Goal: Find contact information: Find contact information

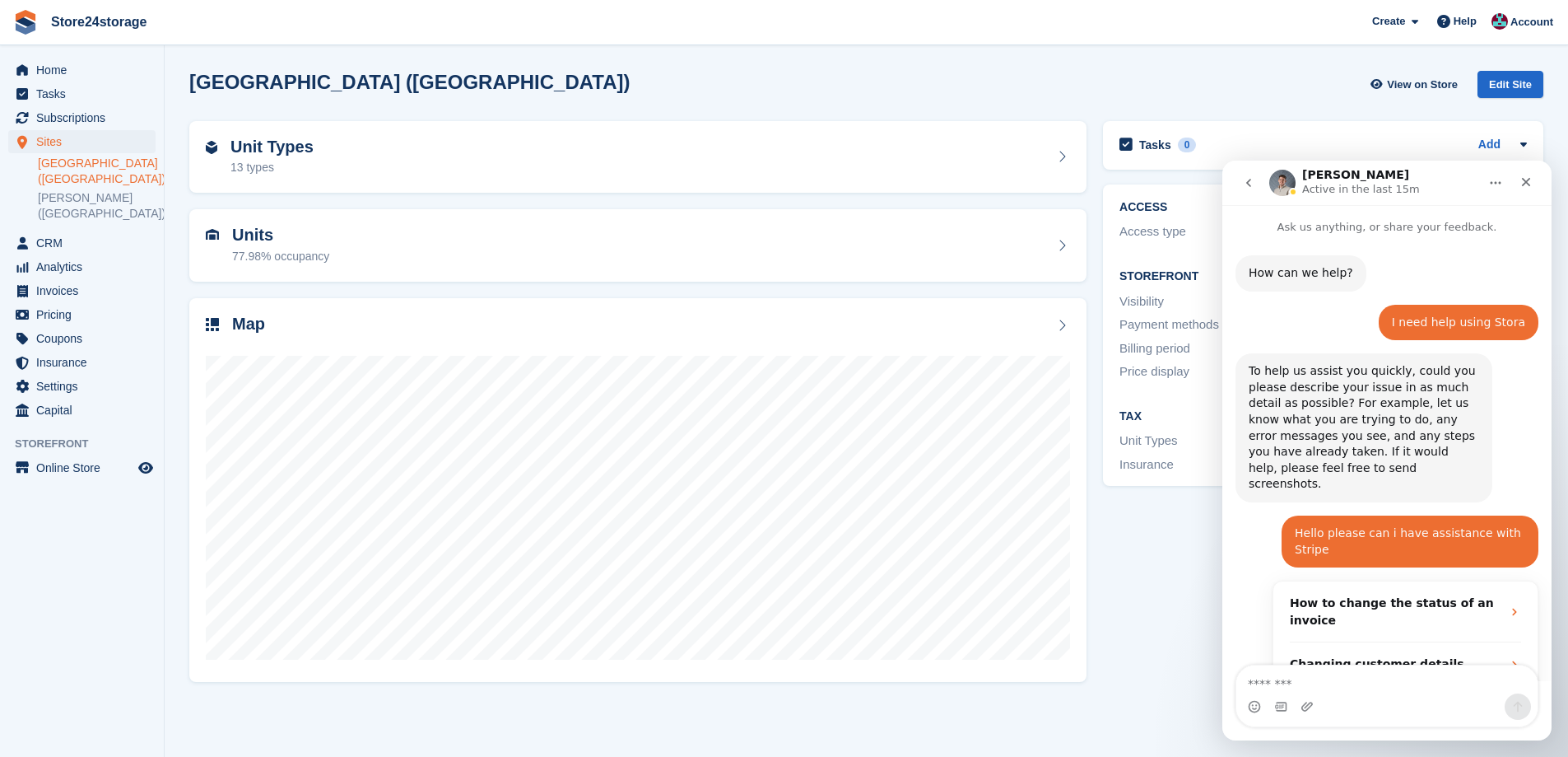
scroll to position [855, 0]
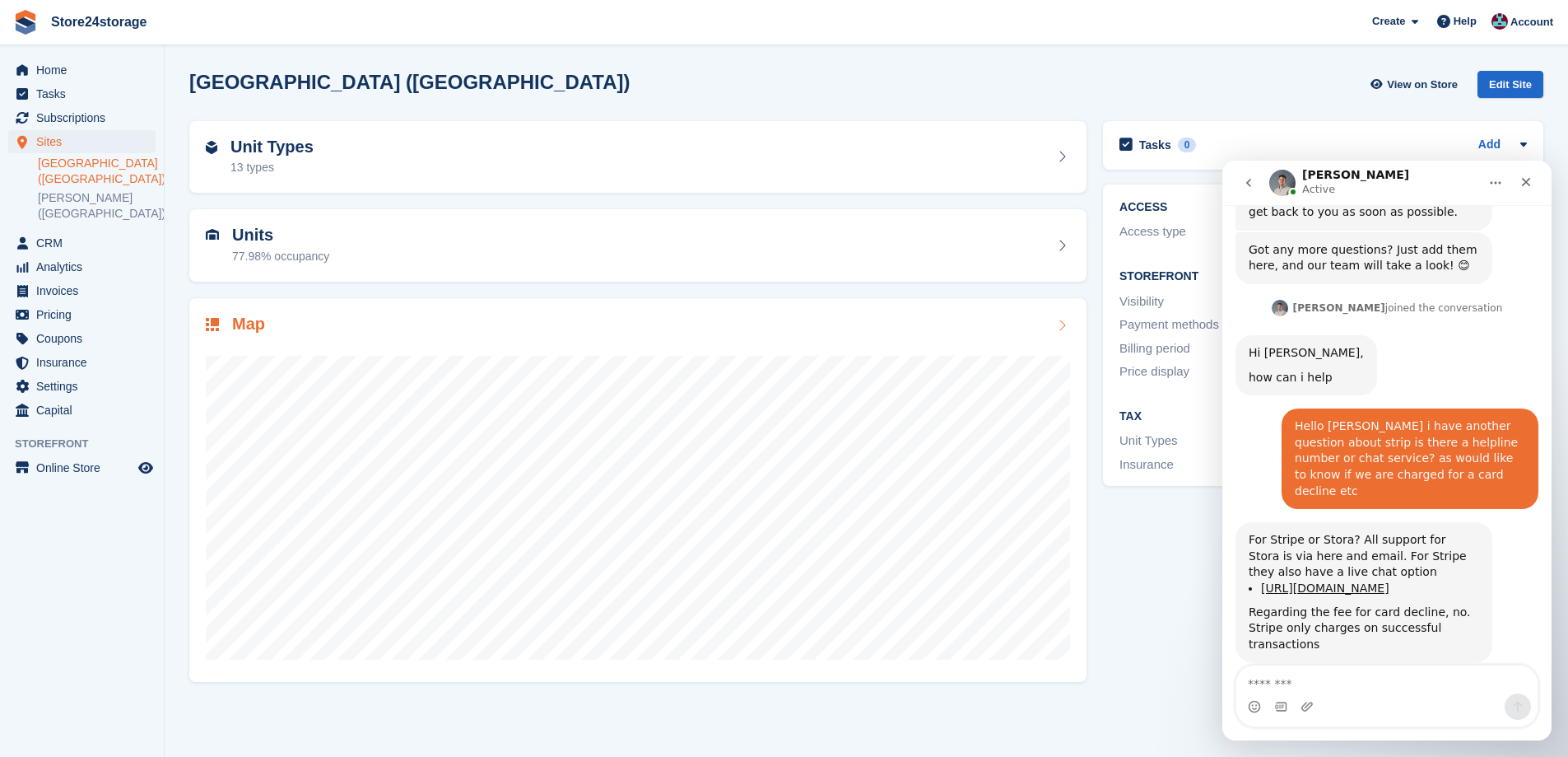
click at [967, 345] on div at bounding box center [638, 501] width 865 height 330
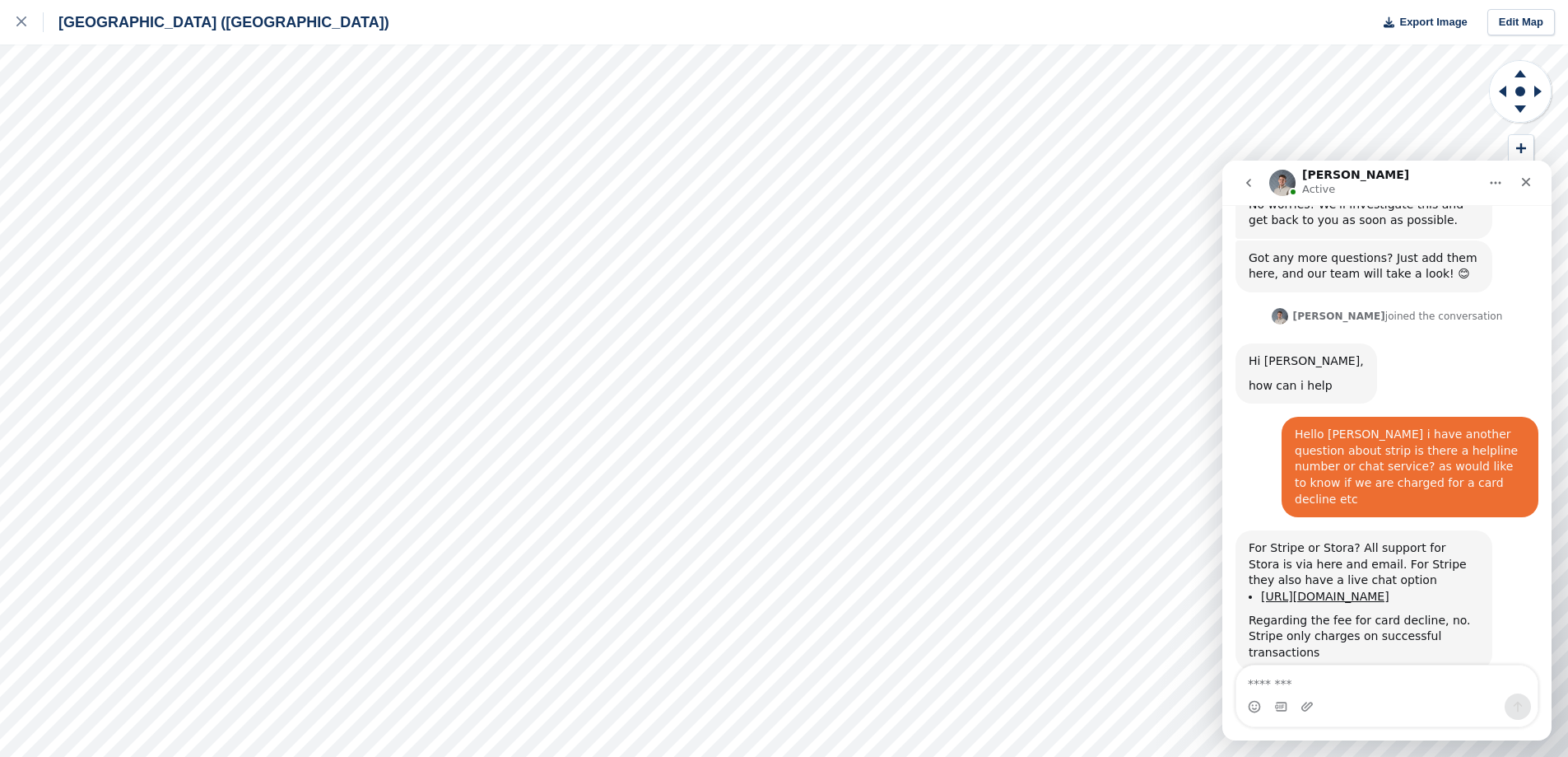
scroll to position [855, 0]
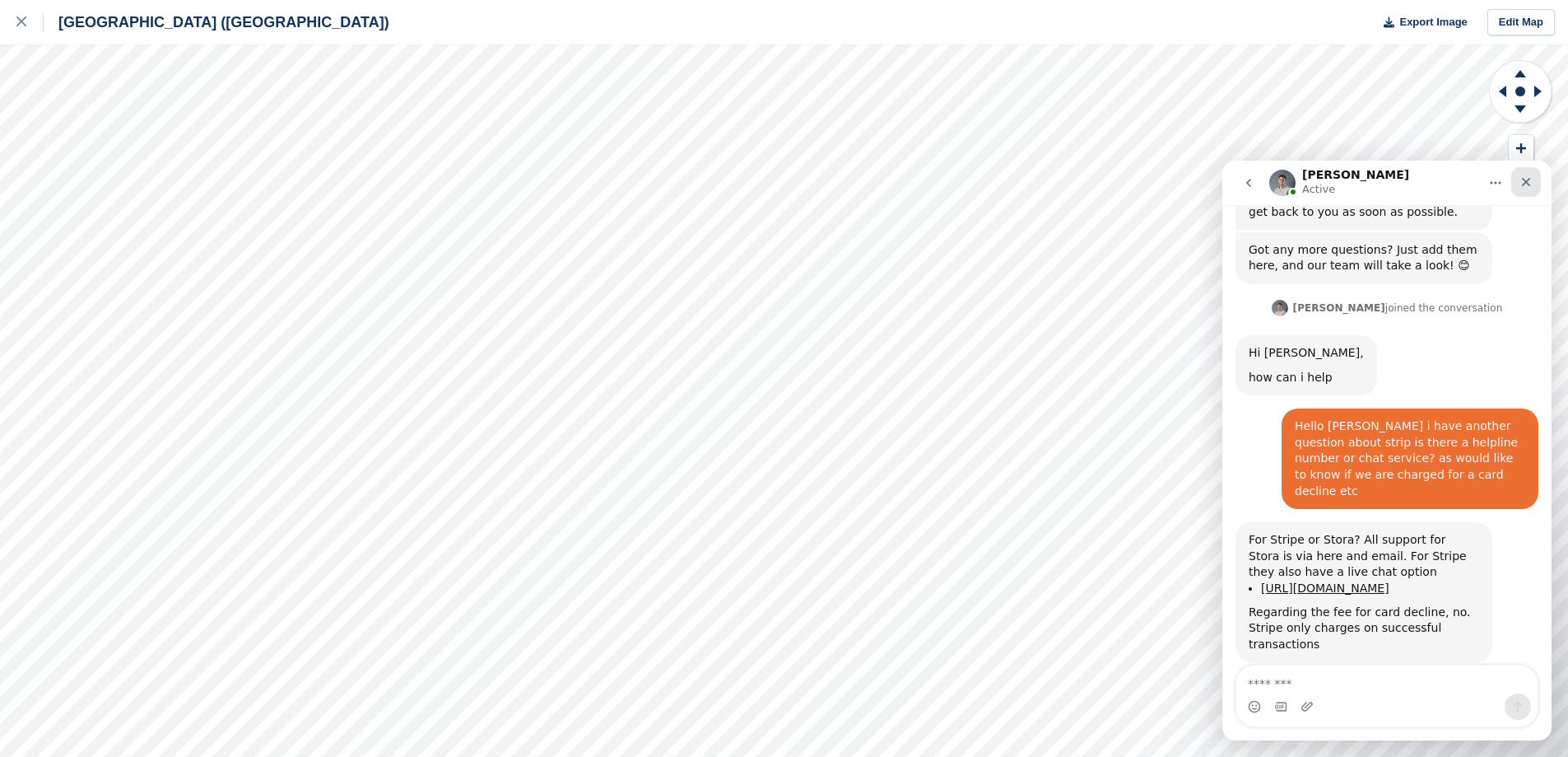
click at [1530, 185] on icon "Close" at bounding box center [1526, 182] width 9 height 9
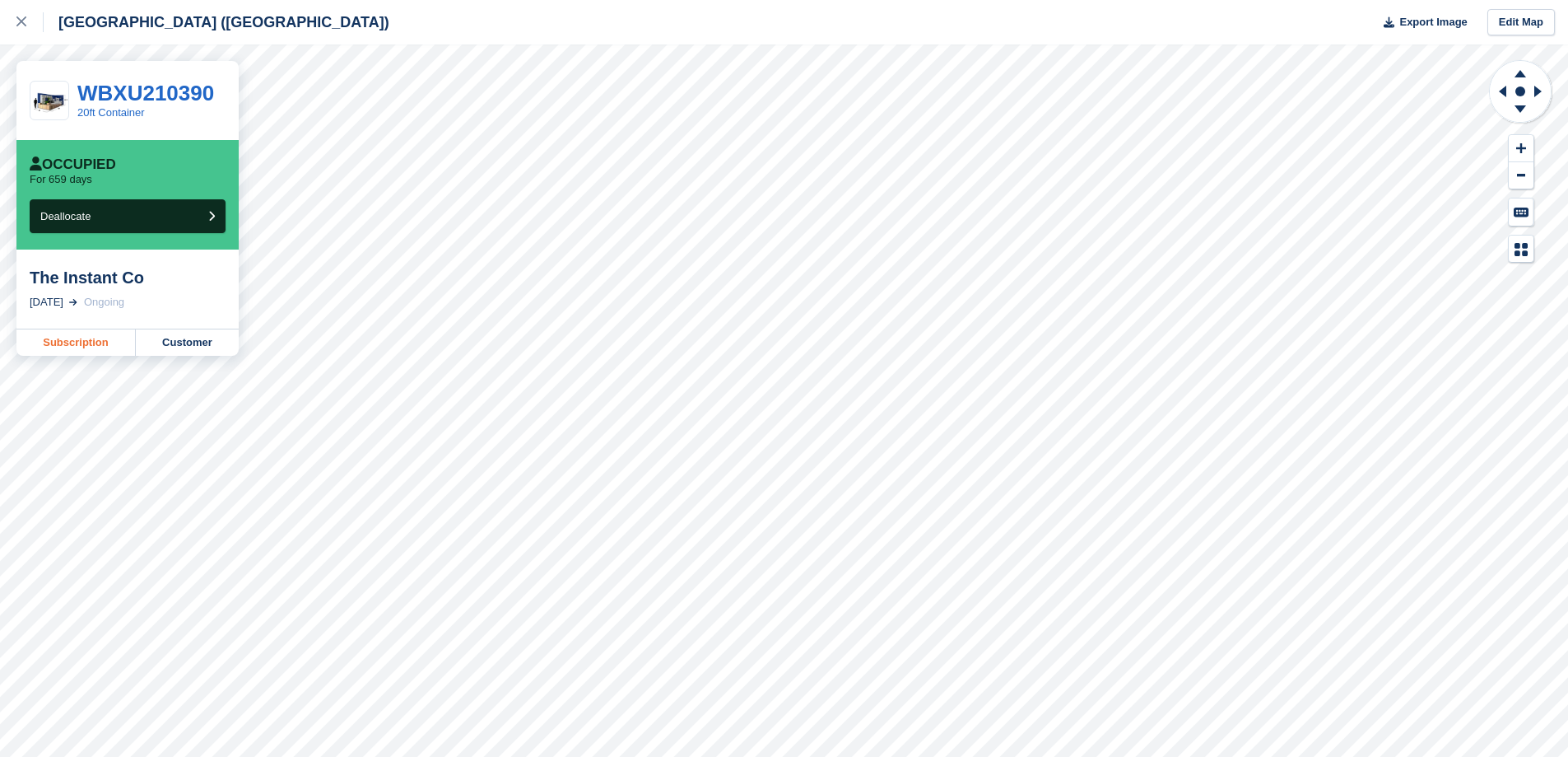
click at [83, 343] on link "Subscription" at bounding box center [76, 343] width 119 height 26
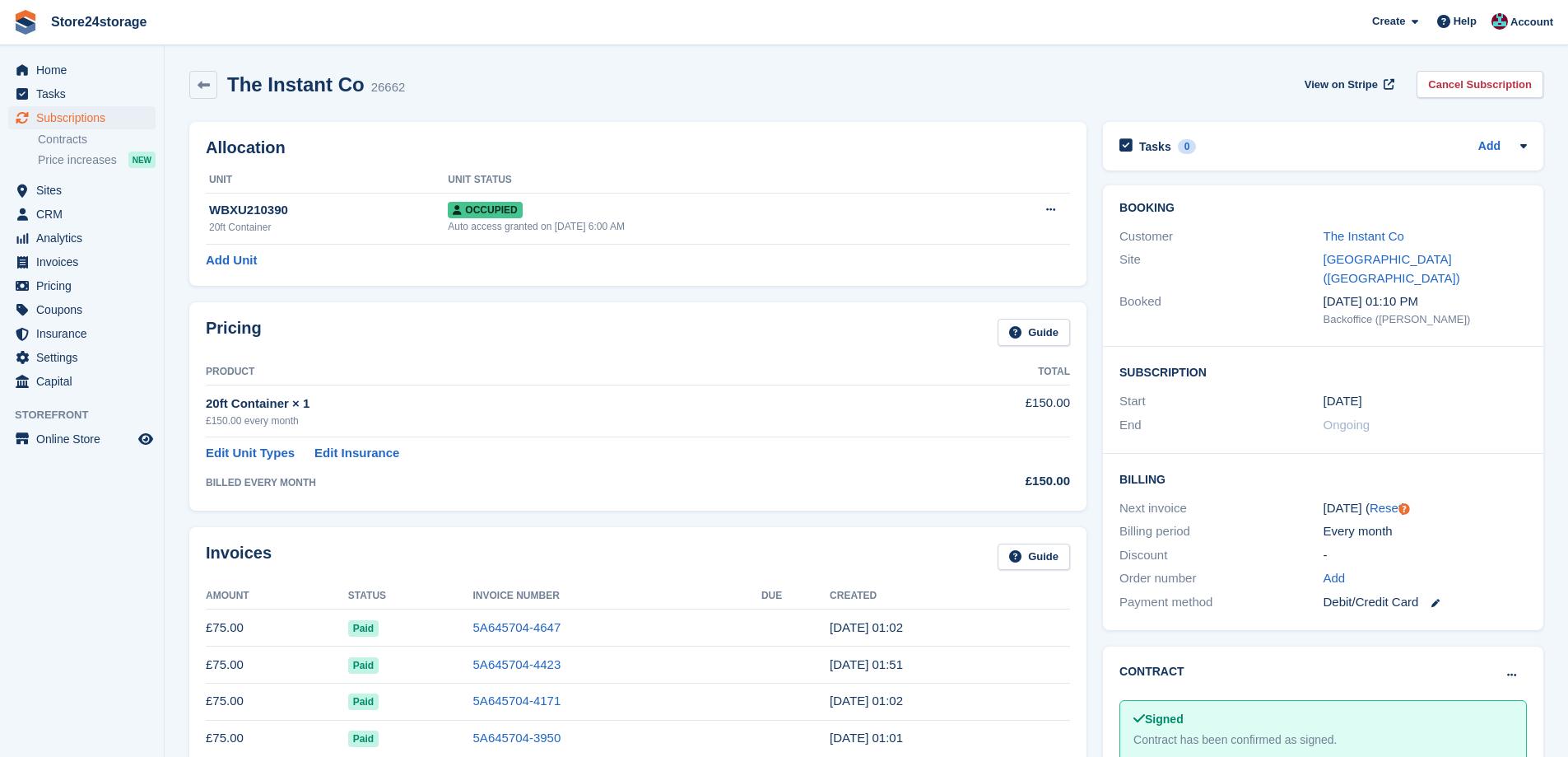
click at [295, 91] on h2 "The Instant Co" at bounding box center [296, 84] width 138 height 22
click at [1364, 230] on link "The Instant Co" at bounding box center [1364, 236] width 81 height 14
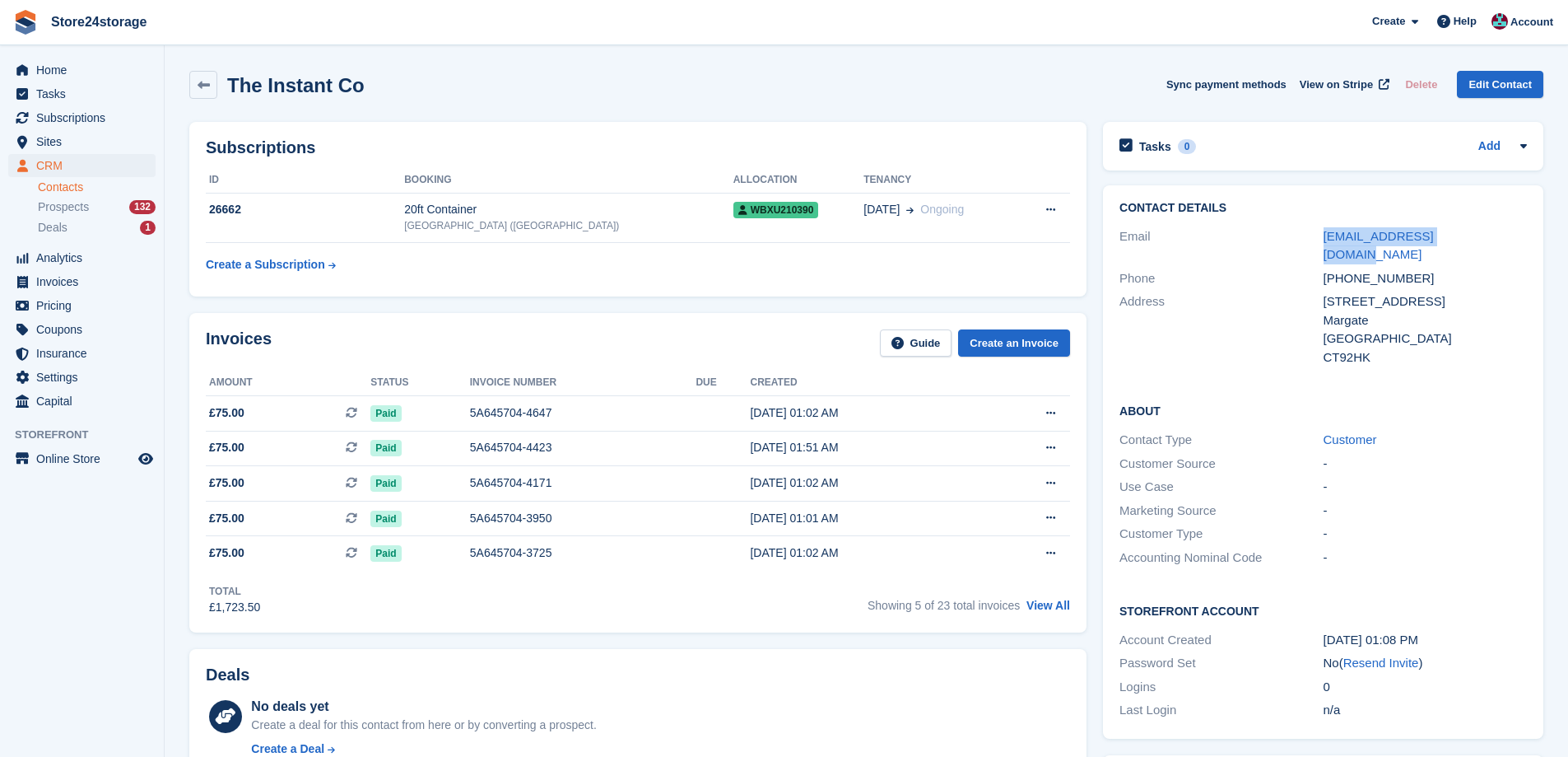
drag, startPoint x: 1476, startPoint y: 237, endPoint x: 1321, endPoint y: 242, distance: 155.1
click at [1321, 242] on div "Email [EMAIL_ADDRESS][DOMAIN_NAME]" at bounding box center [1322, 246] width 407 height 42
copy div "[EMAIL_ADDRESS][DOMAIN_NAME]"
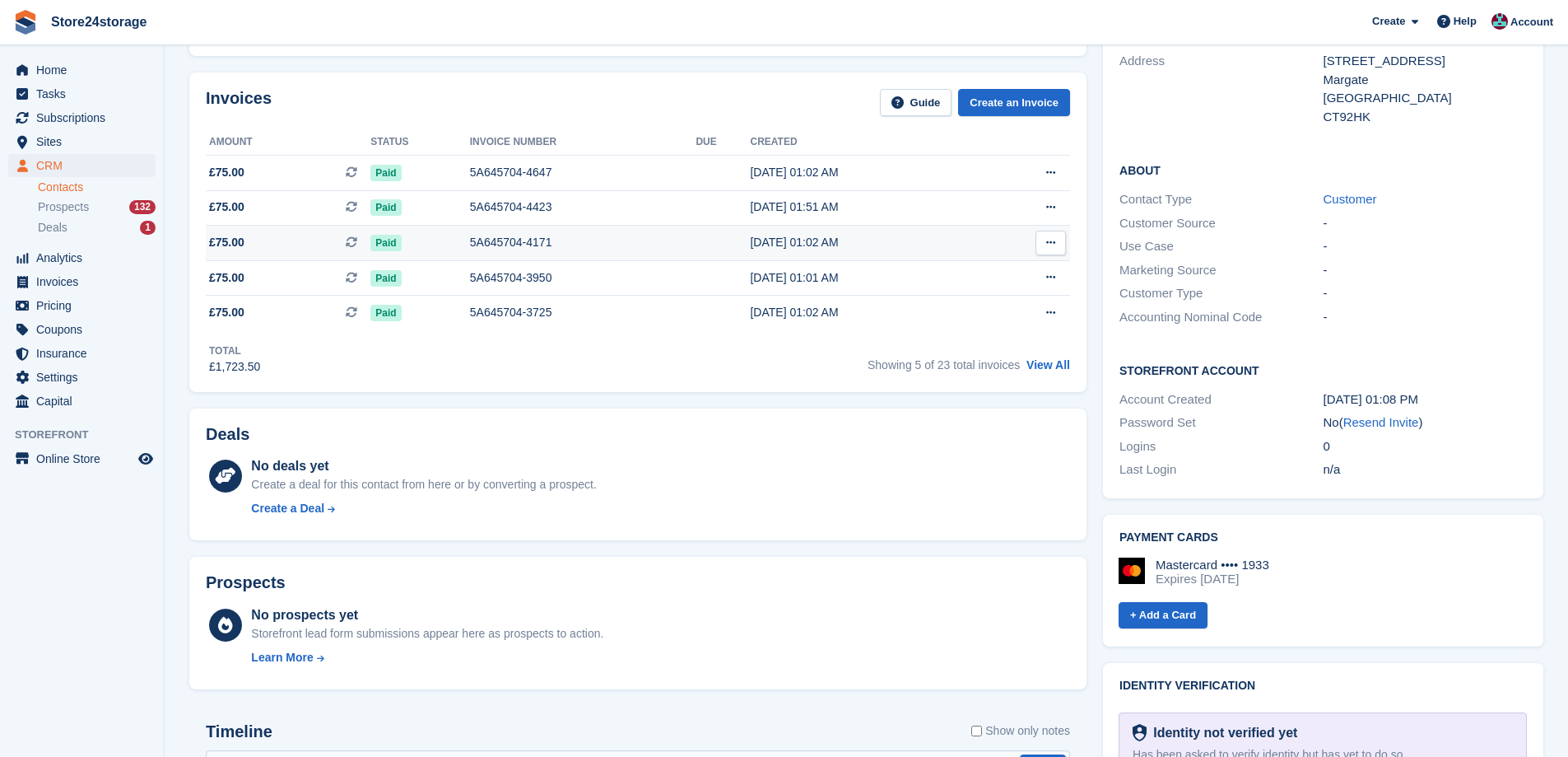
scroll to position [204, 0]
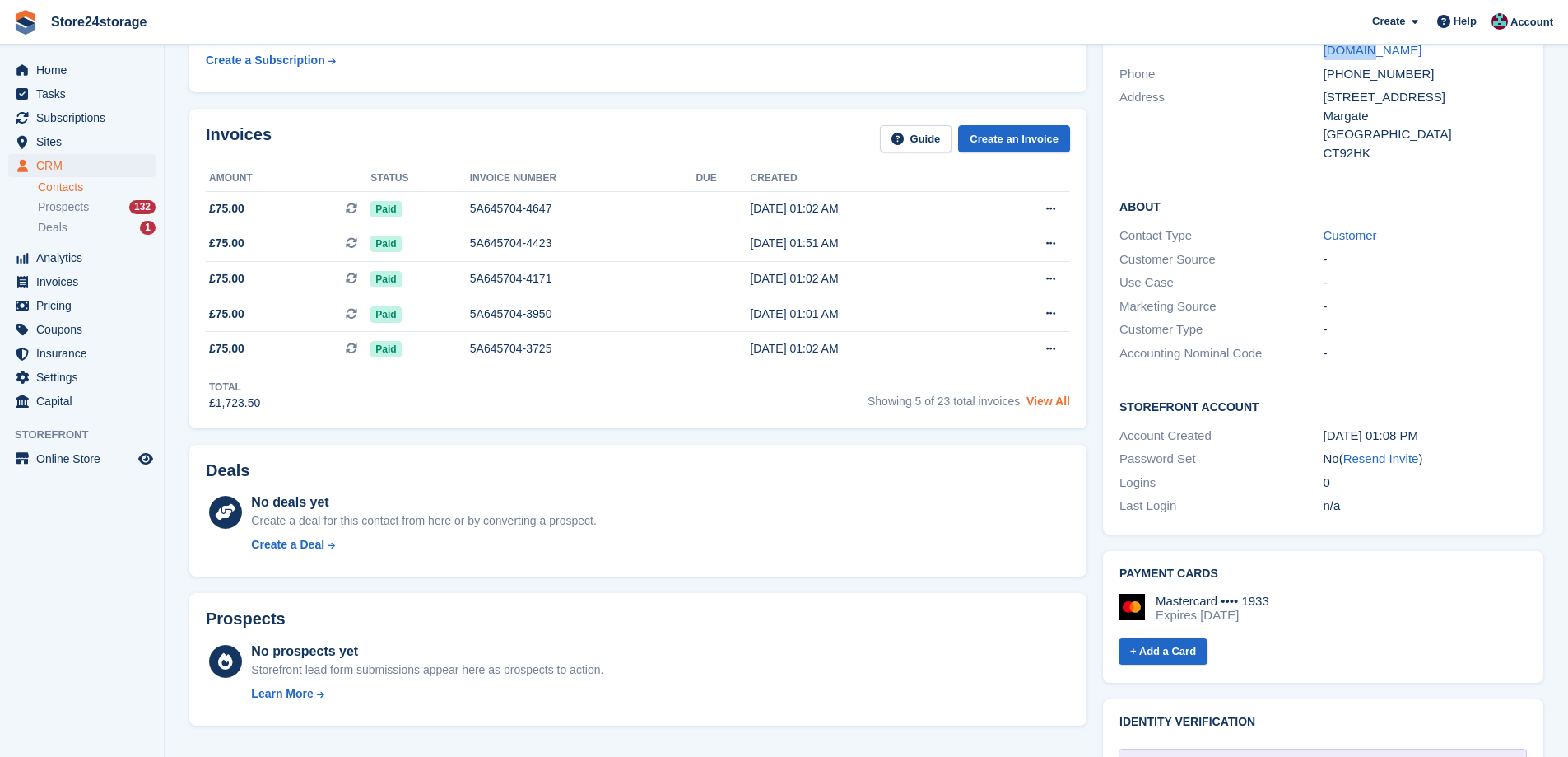
click at [1049, 406] on link "View All" at bounding box center [1049, 400] width 44 height 13
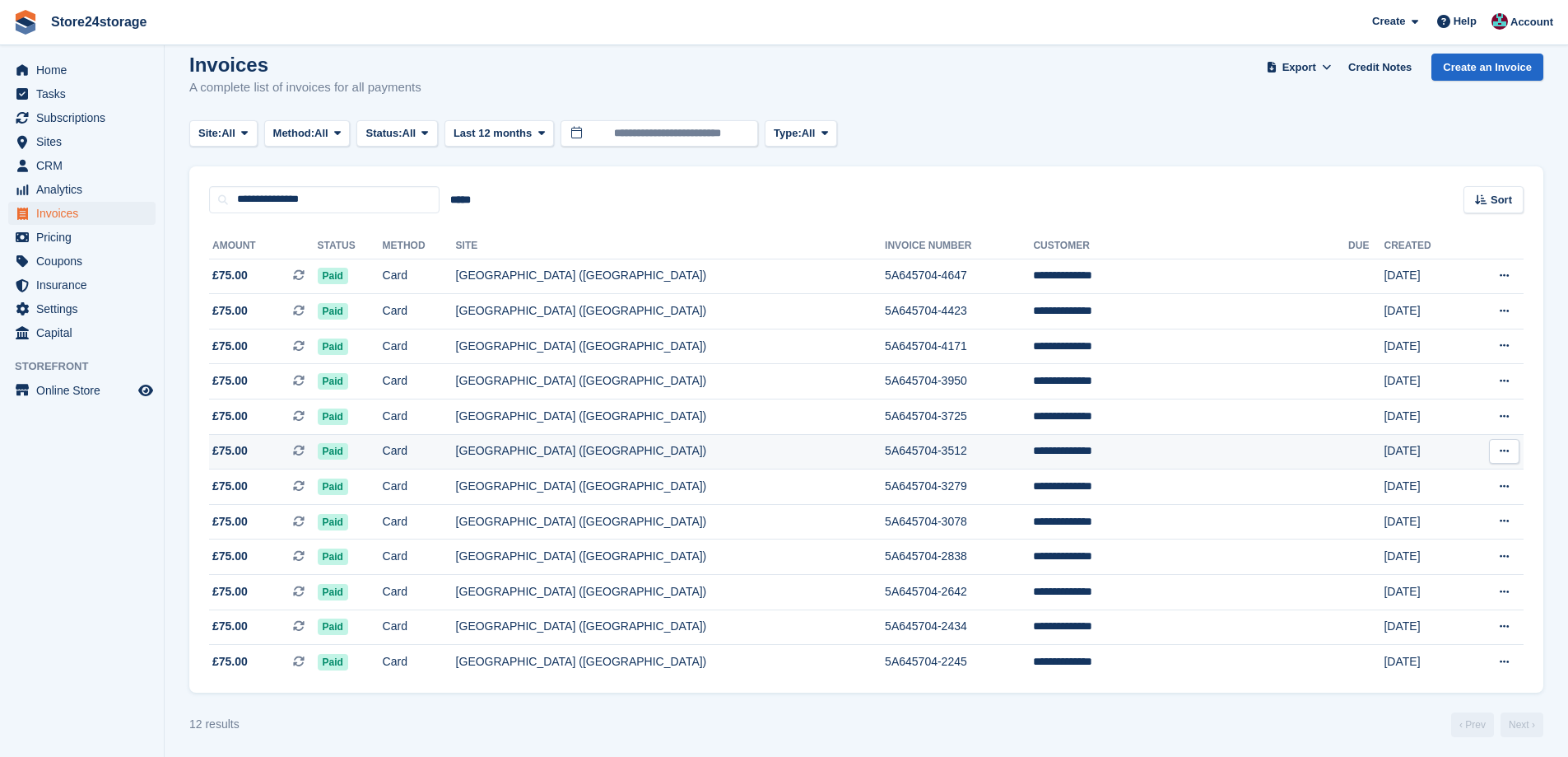
scroll to position [22, 0]
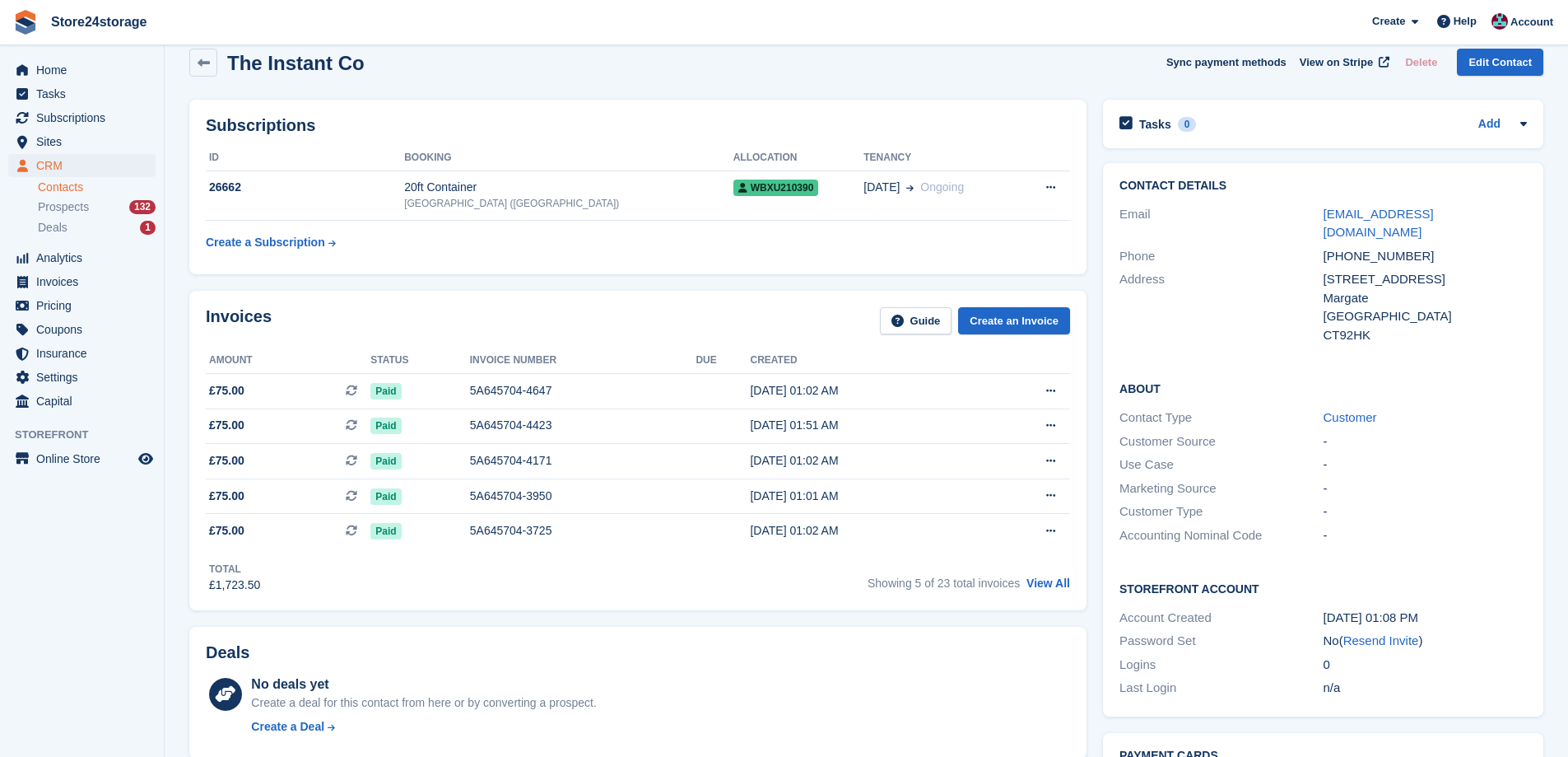
scroll to position [204, 0]
